Goal: Communication & Community: Share content

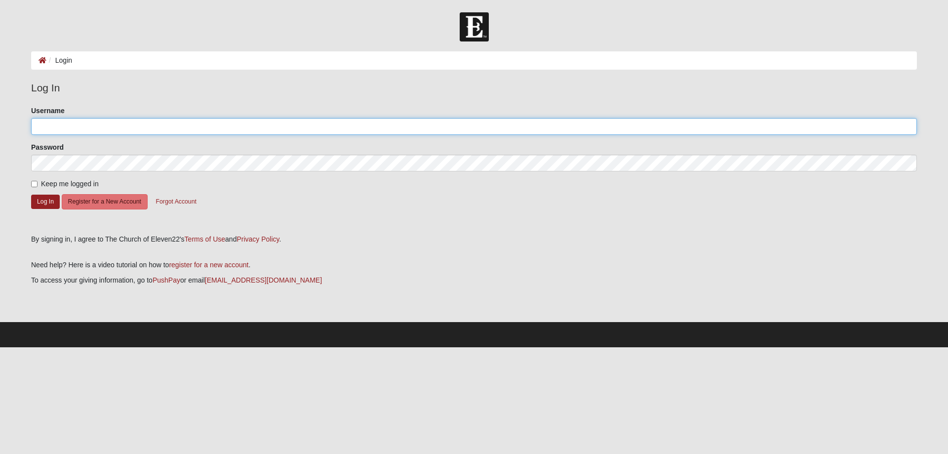
click at [57, 124] on input "Username" at bounding box center [474, 126] width 886 height 17
type input "karey99"
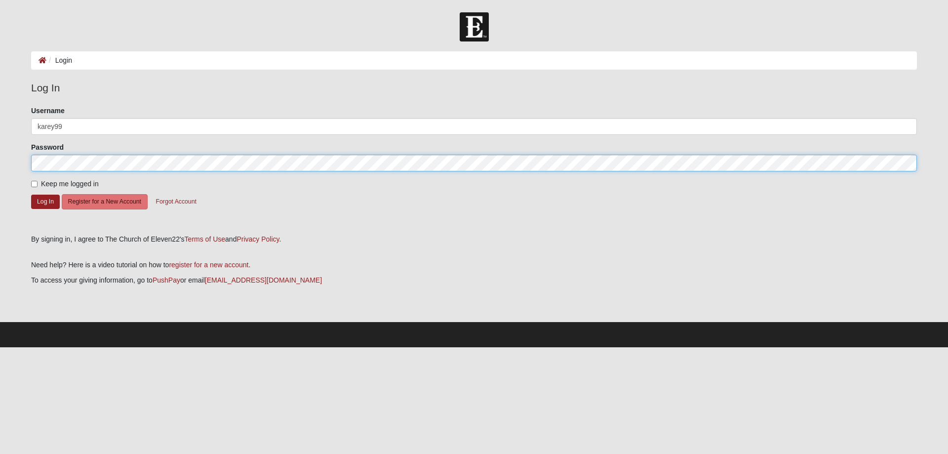
click at [31, 195] on button "Log In" at bounding box center [45, 202] width 29 height 14
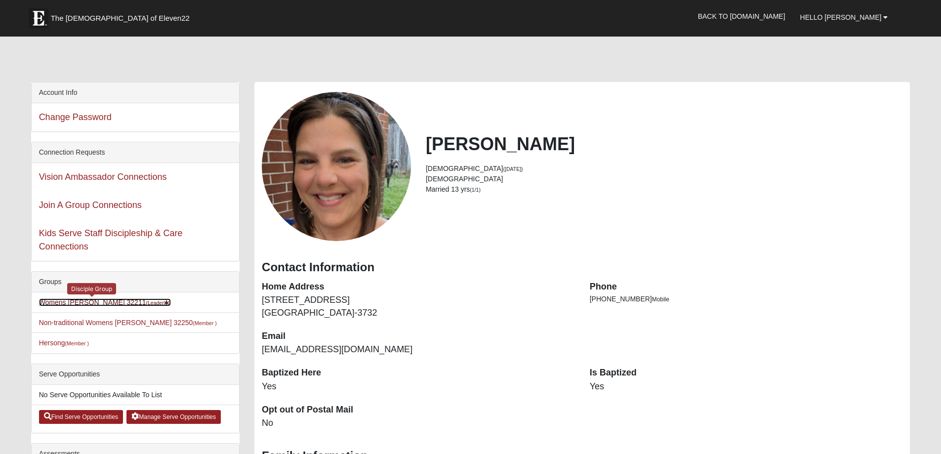
click at [83, 302] on link "Womens Gooden 32211 (Leader )" at bounding box center [105, 302] width 132 height 8
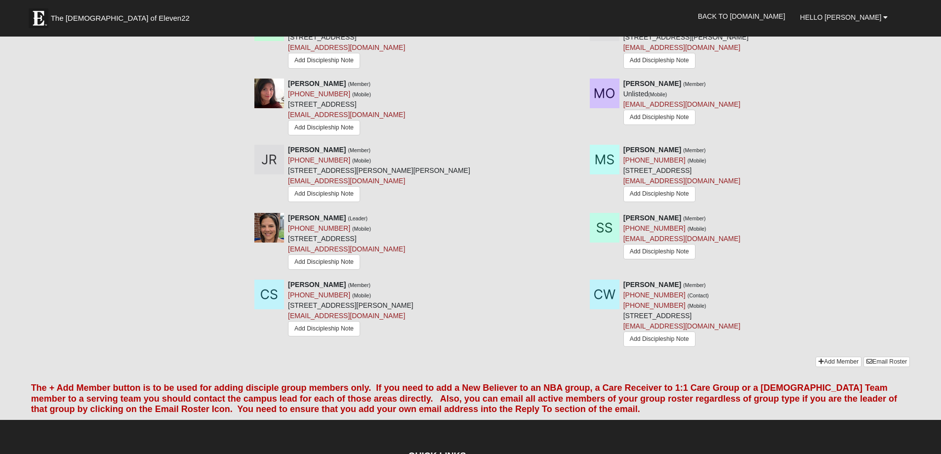
scroll to position [790, 0]
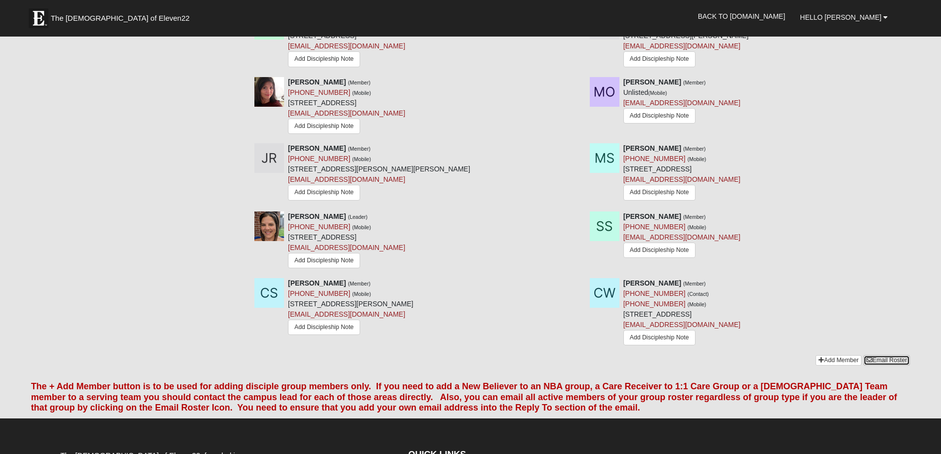
click at [889, 365] on link "Email Roster" at bounding box center [886, 360] width 46 height 10
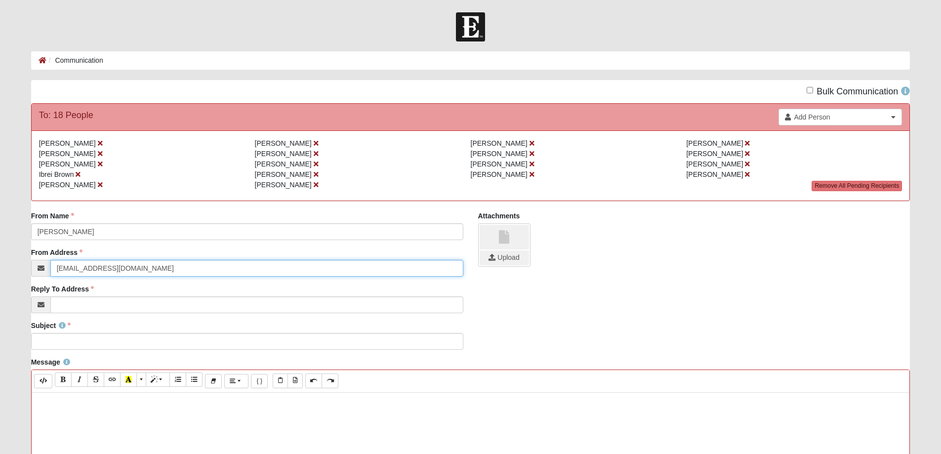
drag, startPoint x: 137, startPoint y: 275, endPoint x: 0, endPoint y: 264, distance: 137.2
click at [0, 264] on form "Hello [PERSON_NAME] My Account Log Out Communication Communication Error" at bounding box center [470, 411] width 941 height 798
type input "[EMAIL_ADDRESS][DOMAIN_NAME]"
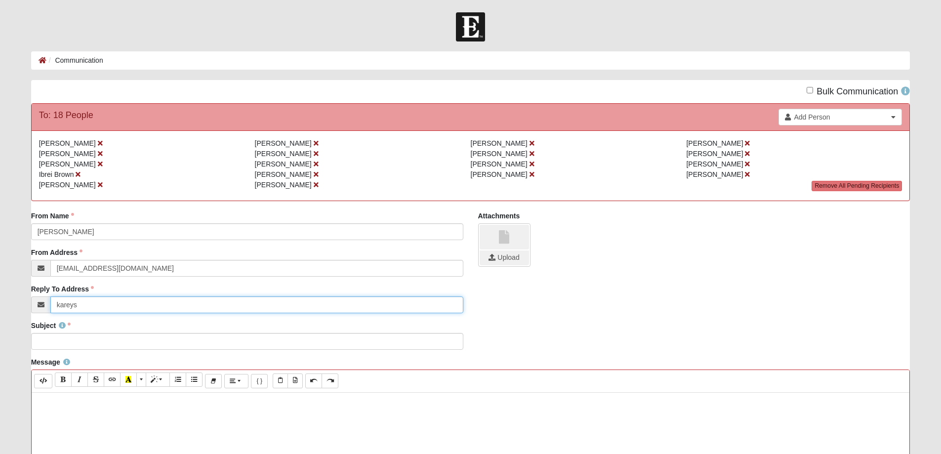
type input "[EMAIL_ADDRESS][DOMAIN_NAME]"
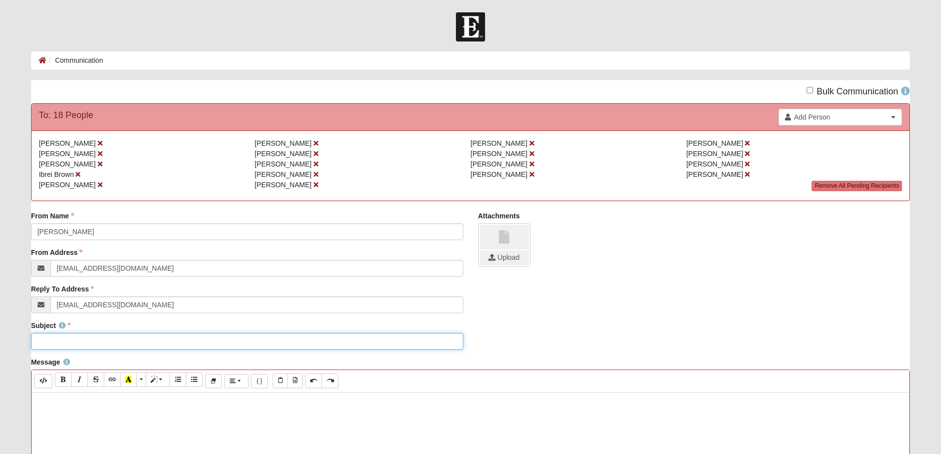
click at [62, 343] on input "Subject" at bounding box center [247, 341] width 432 height 17
type input "[PERSON_NAME]: Chariots of Fire"
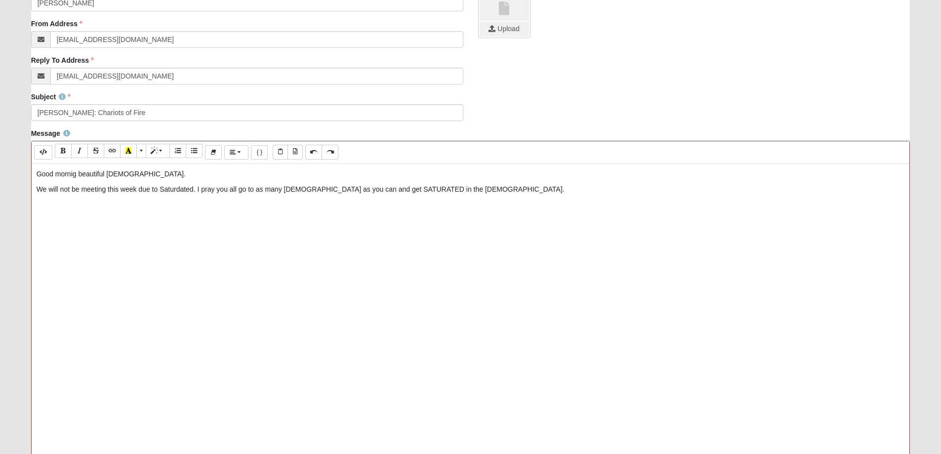
scroll to position [247, 0]
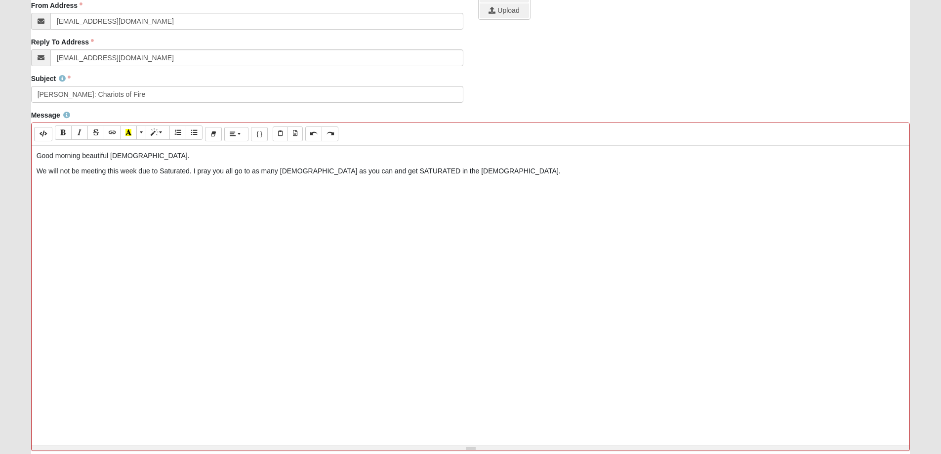
click at [481, 171] on p "We will not be meeting this week due to Saturated. I pray you all go to as many…" at bounding box center [471, 171] width 868 height 10
click at [135, 278] on div "Good morning beautiful [DEMOGRAPHIC_DATA]. We will not be meeting this week due…" at bounding box center [471, 294] width 878 height 296
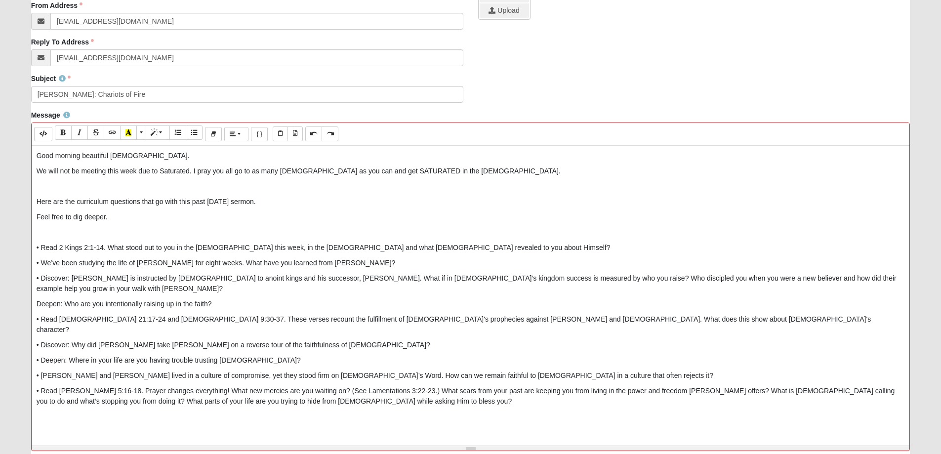
click at [324, 386] on p "• Read [PERSON_NAME] 5:16-18. Prayer changes everything! What new mercies are y…" at bounding box center [471, 396] width 868 height 21
click at [213, 427] on p "I love you all and hope to see you at Saturated." at bounding box center [471, 432] width 868 height 10
click at [198, 427] on p "I love you all and hope to see you at Saturated." at bounding box center [471, 432] width 868 height 10
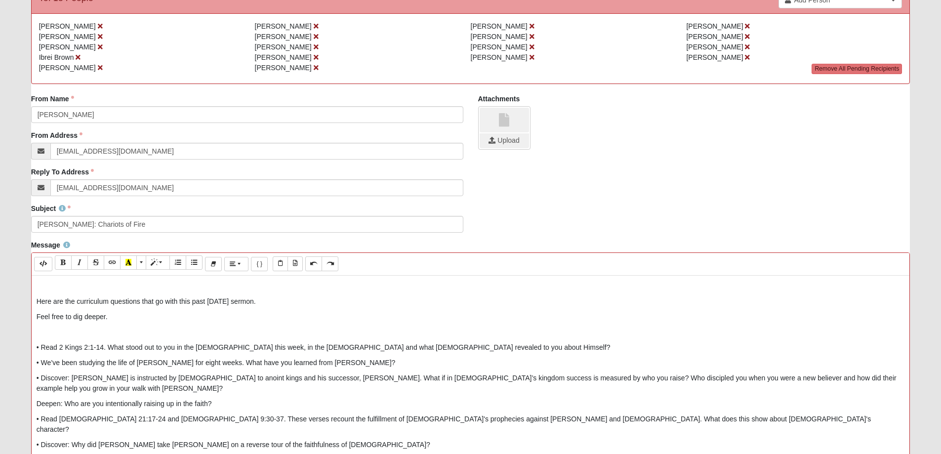
scroll to position [61, 0]
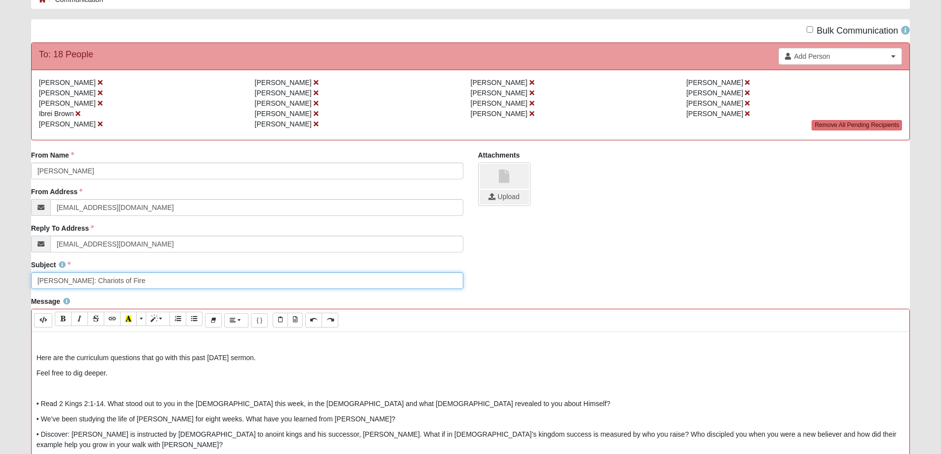
click at [144, 277] on input "[PERSON_NAME]: Chariots of Fire" at bounding box center [247, 280] width 432 height 17
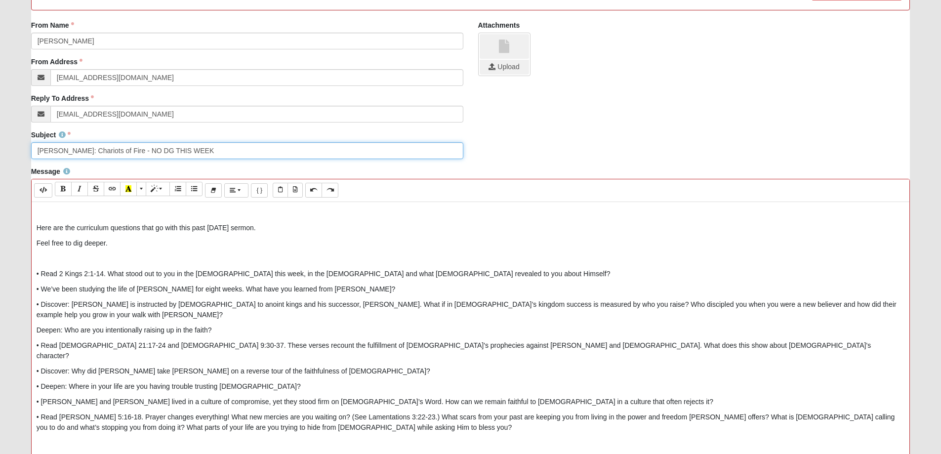
scroll to position [357, 0]
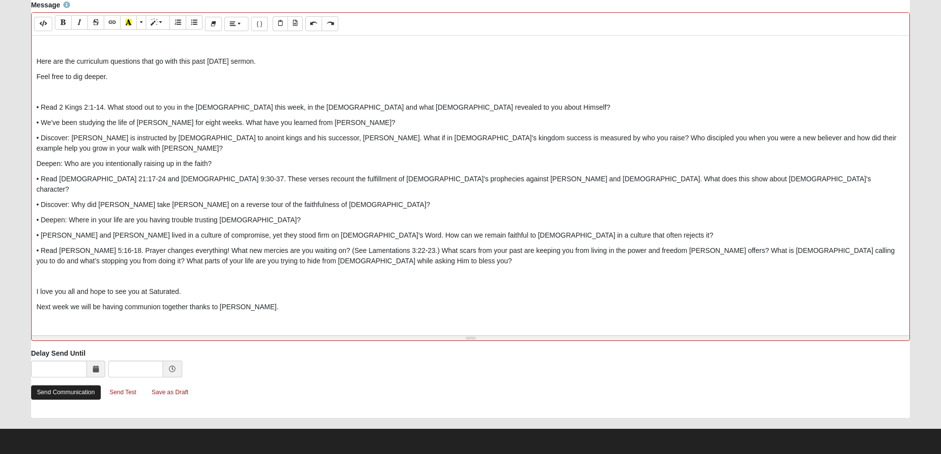
type input "[PERSON_NAME]: Chariots of Fire - NO DG THIS WEEK"
click at [73, 393] on link "Send Communication" at bounding box center [66, 392] width 70 height 14
